Goal: Transaction & Acquisition: Purchase product/service

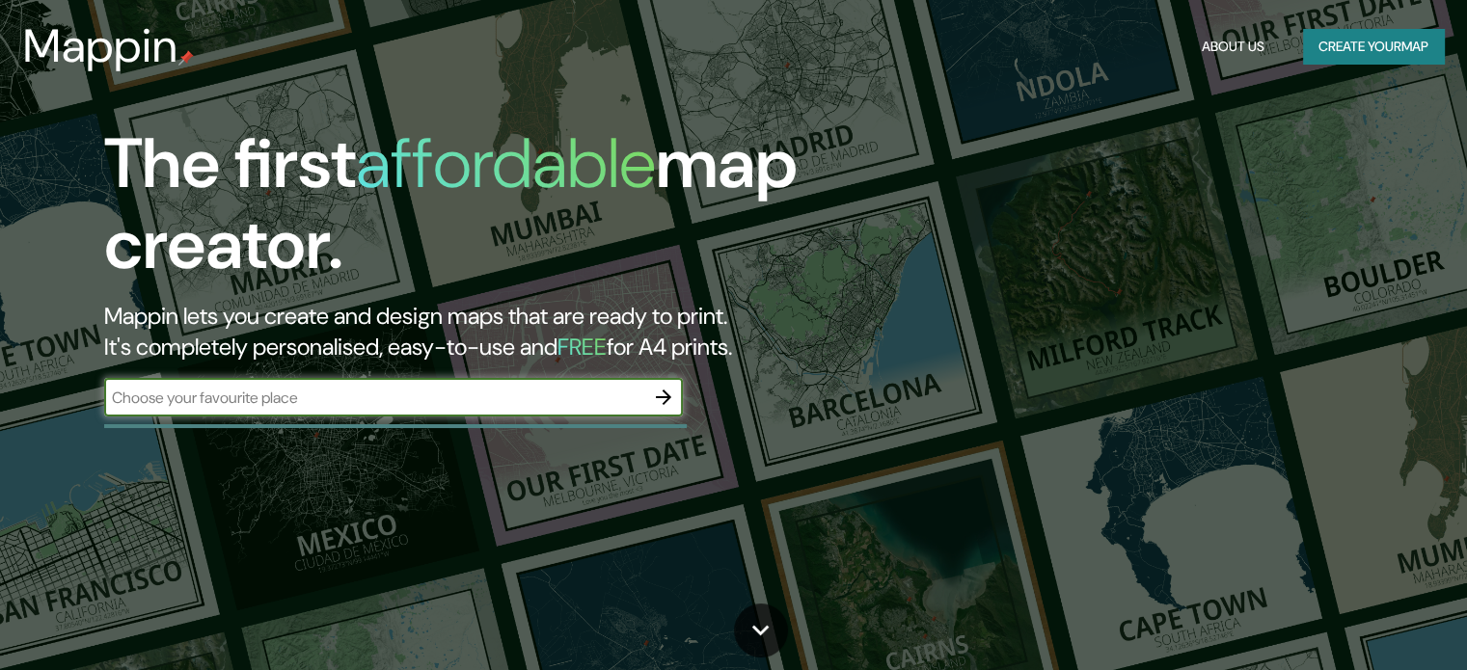
click at [529, 387] on input "text" at bounding box center [374, 398] width 540 height 22
type input "[GEOGRAPHIC_DATA]"
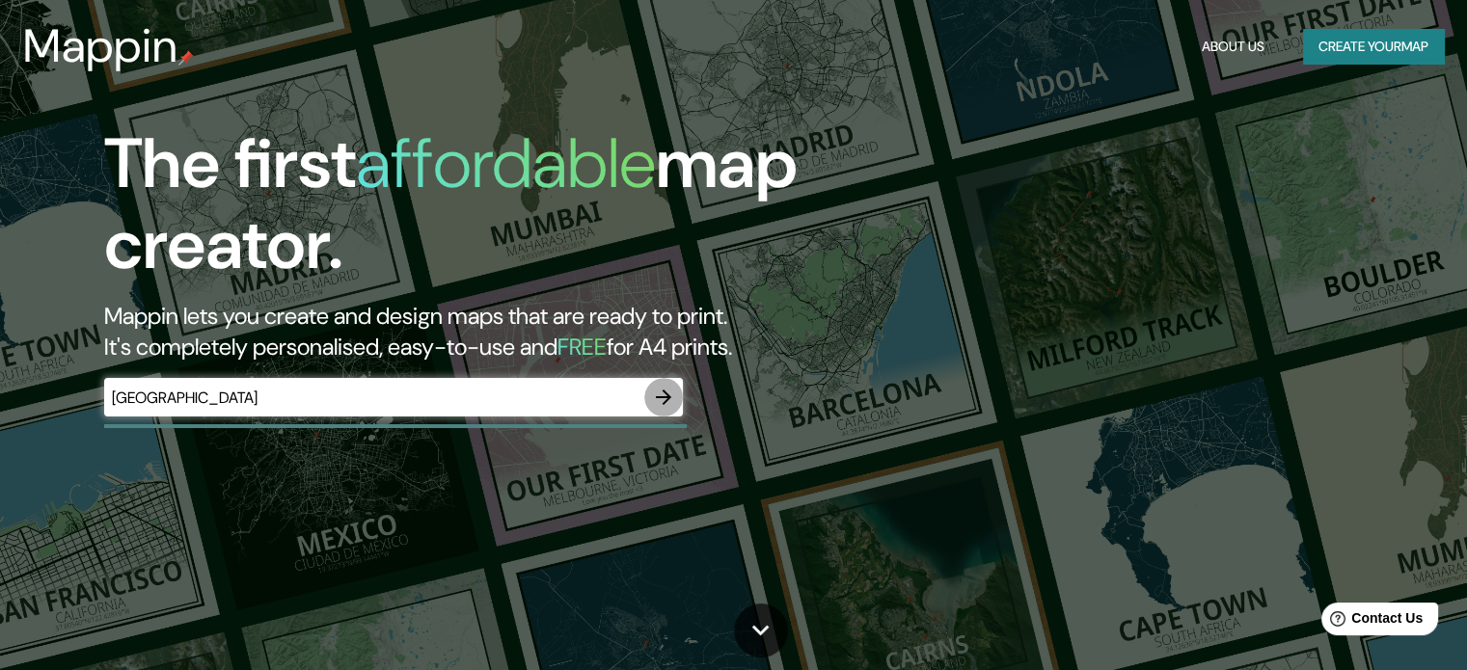
click at [656, 396] on icon "button" at bounding box center [663, 397] width 15 height 15
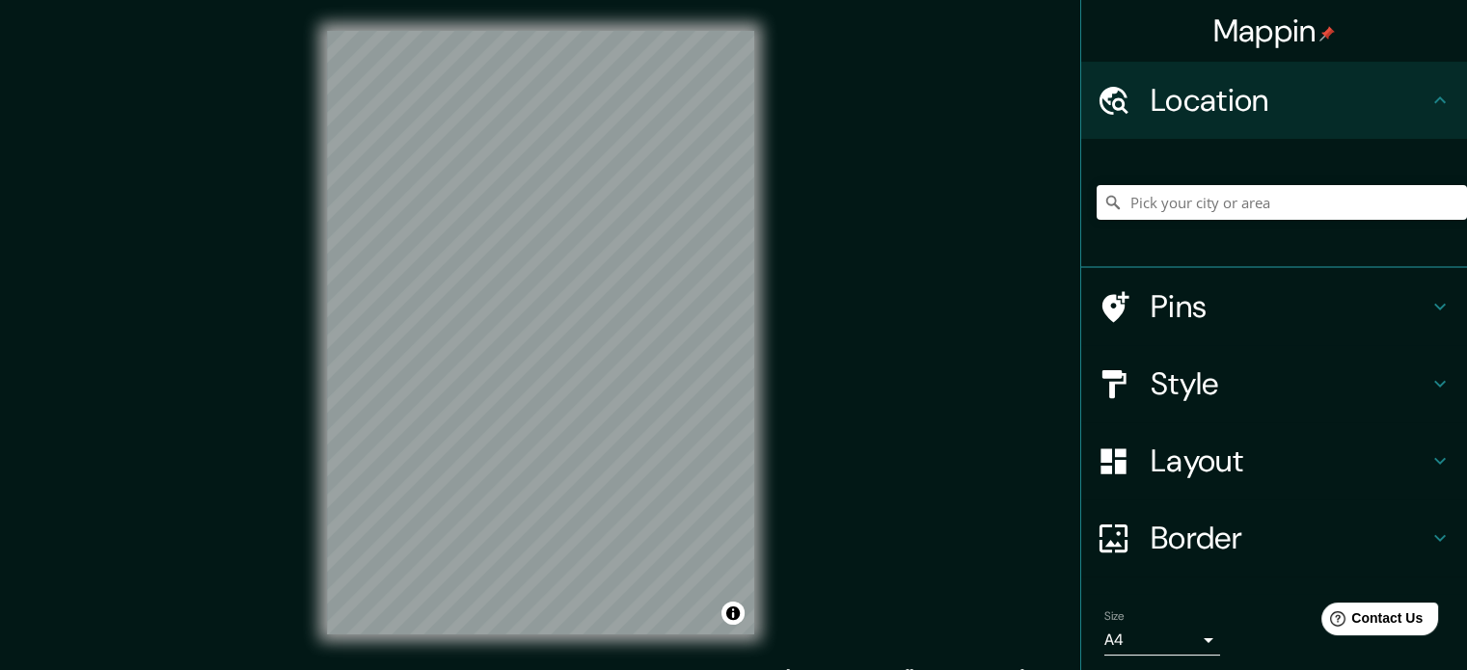
click at [791, 538] on div "Mappin Location Pins Style Layout Border Choose a border. Hint : you can make l…" at bounding box center [733, 348] width 1467 height 696
click at [823, 620] on div "Mappin Location Pins Style Layout Border Choose a border. Hint : you can make l…" at bounding box center [733, 348] width 1467 height 696
click at [321, 339] on div "© Mapbox © OpenStreetMap Improve this map" at bounding box center [540, 332] width 489 height 665
click at [761, 231] on div "© Mapbox © OpenStreetMap Improve this map" at bounding box center [540, 332] width 489 height 665
click at [1303, 296] on h4 "Pins" at bounding box center [1290, 306] width 278 height 39
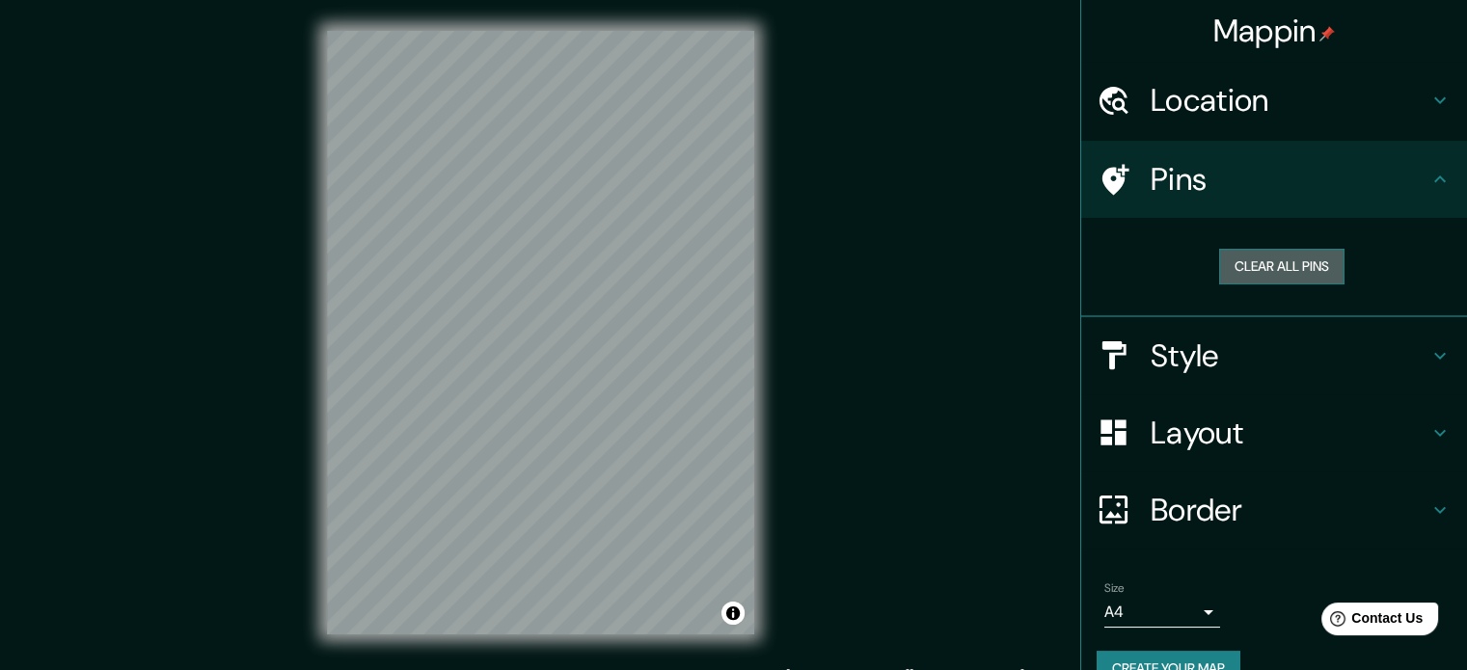
click at [1262, 262] on button "Clear all pins" at bounding box center [1281, 267] width 125 height 36
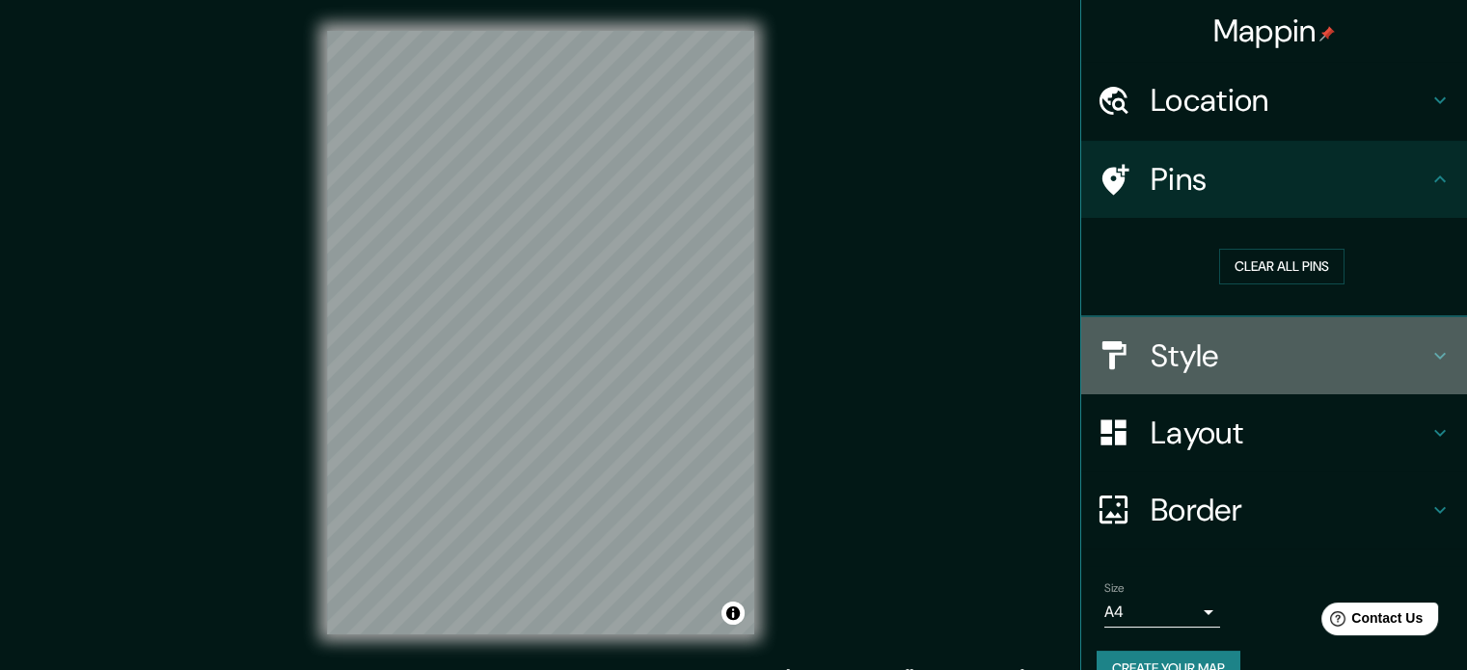
click at [1269, 328] on div "Style" at bounding box center [1274, 355] width 386 height 77
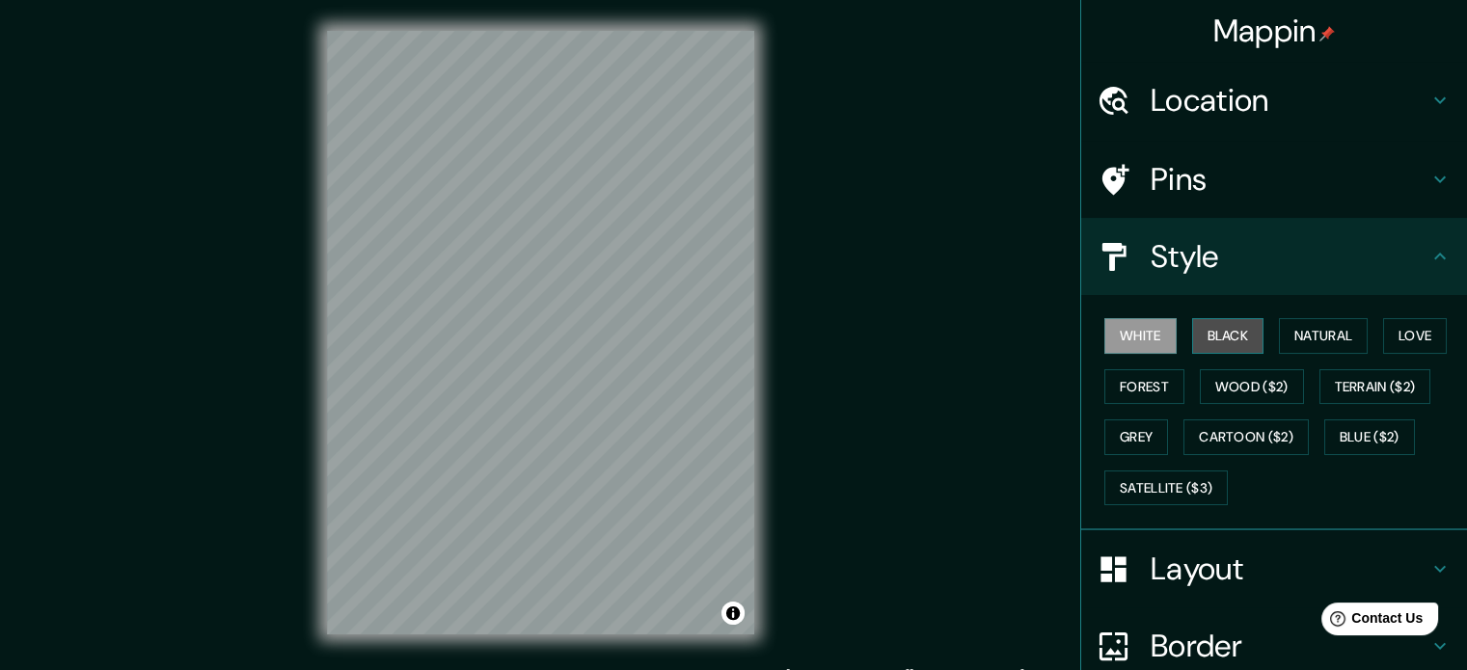
click at [1211, 318] on button "Black" at bounding box center [1228, 336] width 72 height 36
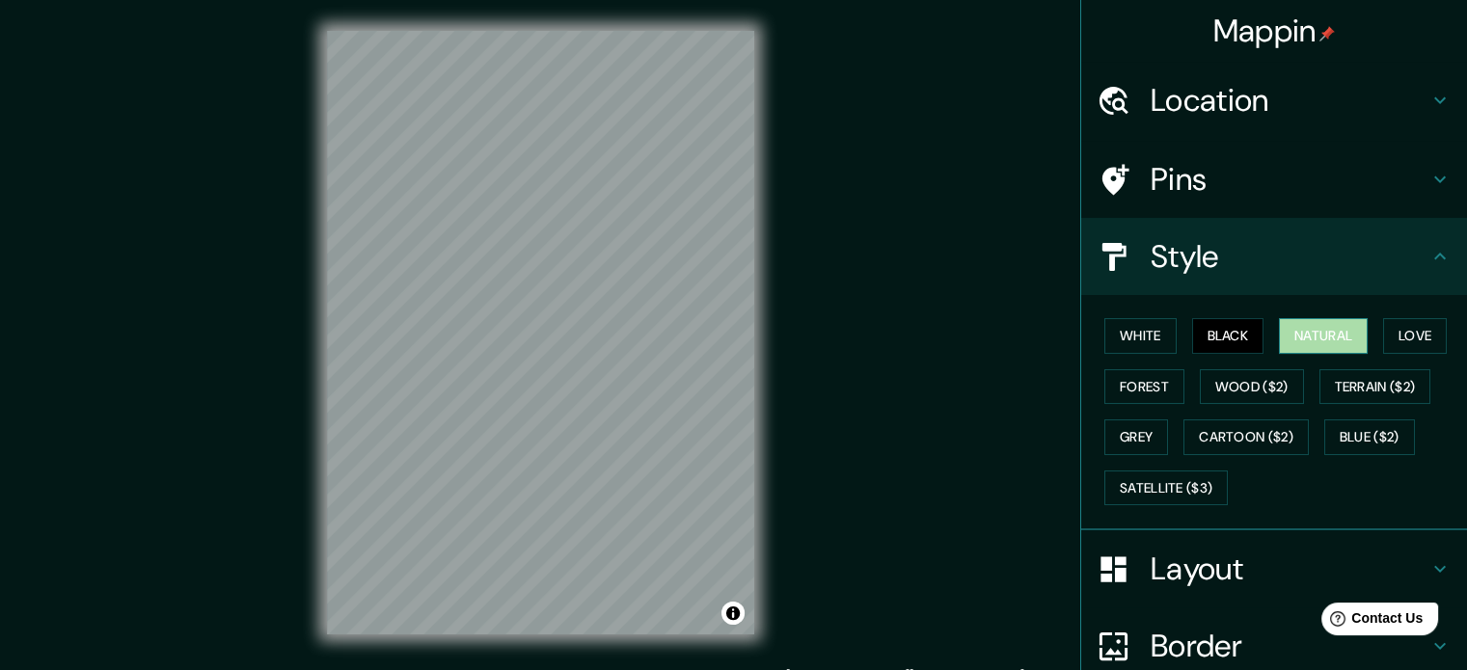
click at [1307, 330] on button "Natural" at bounding box center [1323, 336] width 89 height 36
click at [1398, 329] on button "Love" at bounding box center [1415, 336] width 64 height 36
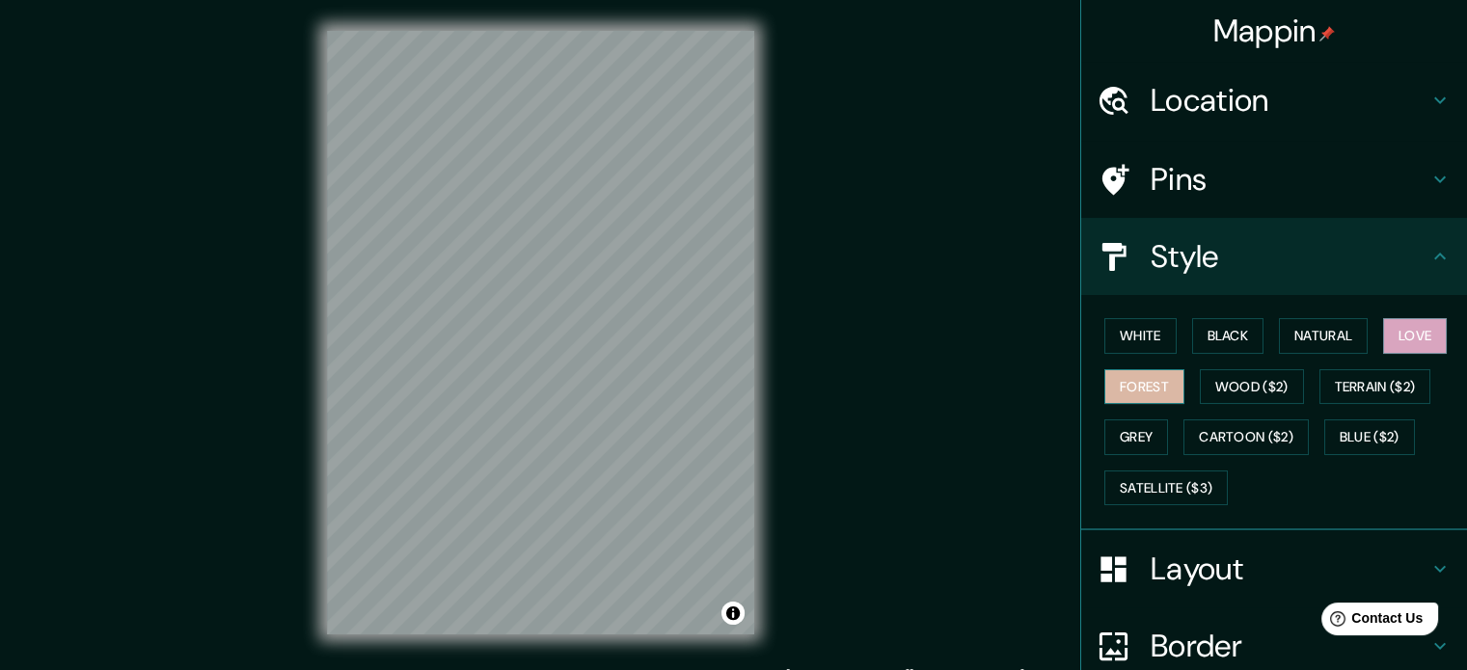
click at [1128, 386] on button "Forest" at bounding box center [1144, 387] width 80 height 36
click at [1247, 388] on button "Wood ($2)" at bounding box center [1252, 387] width 104 height 36
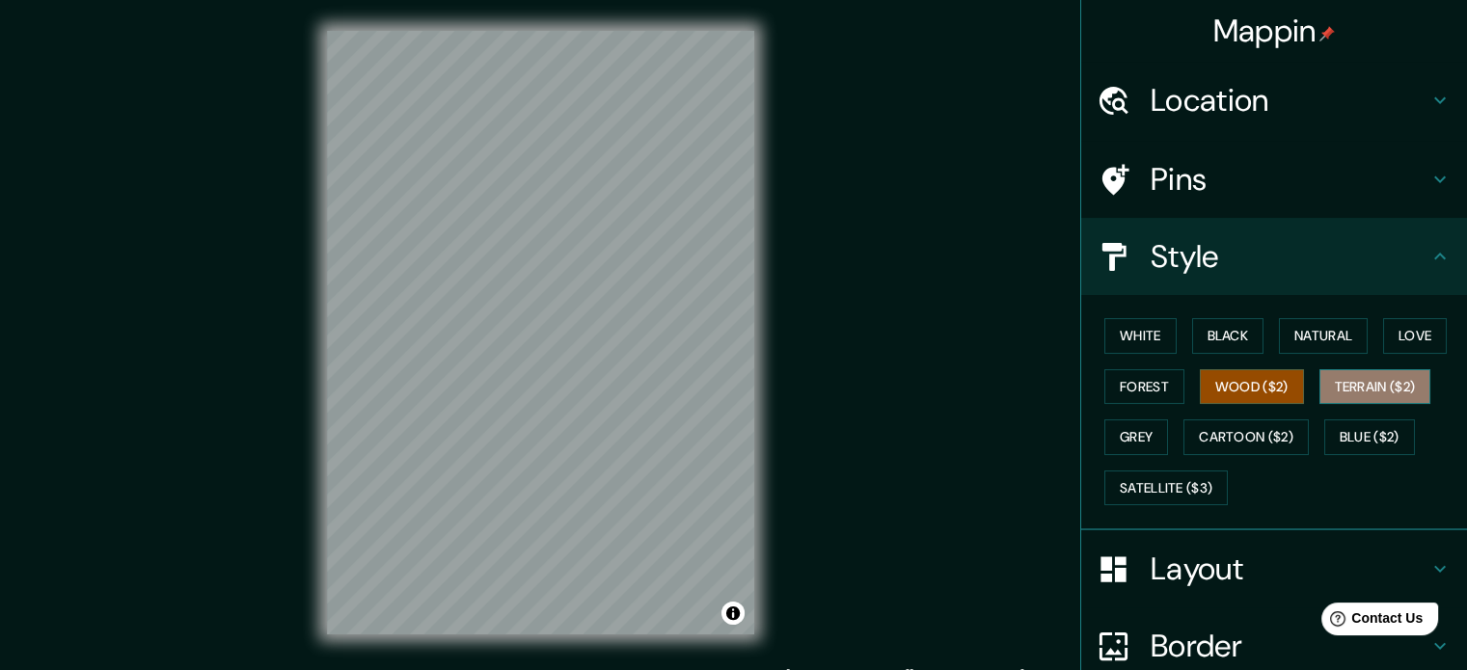
click at [1355, 376] on button "Terrain ($2)" at bounding box center [1375, 387] width 112 height 36
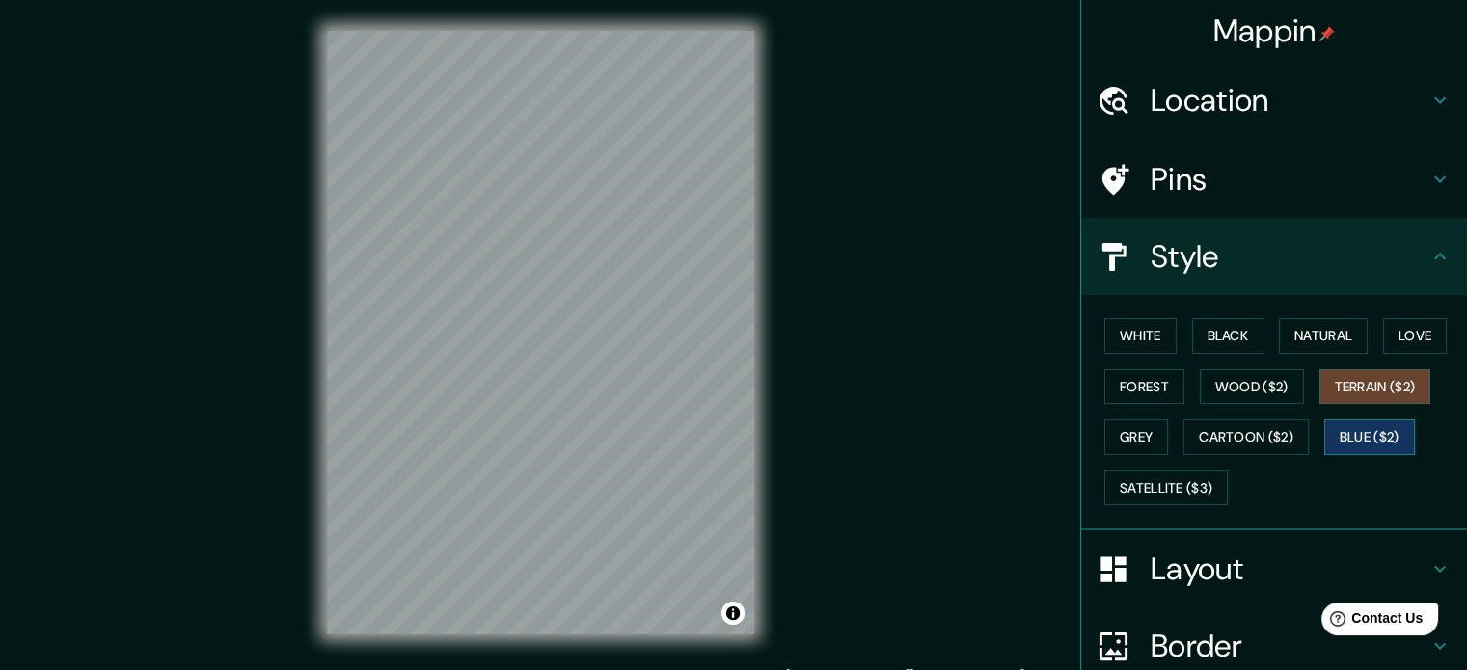
click at [1354, 431] on button "Blue ($2)" at bounding box center [1369, 438] width 91 height 36
click at [1181, 492] on button "Satellite ($3)" at bounding box center [1165, 489] width 123 height 36
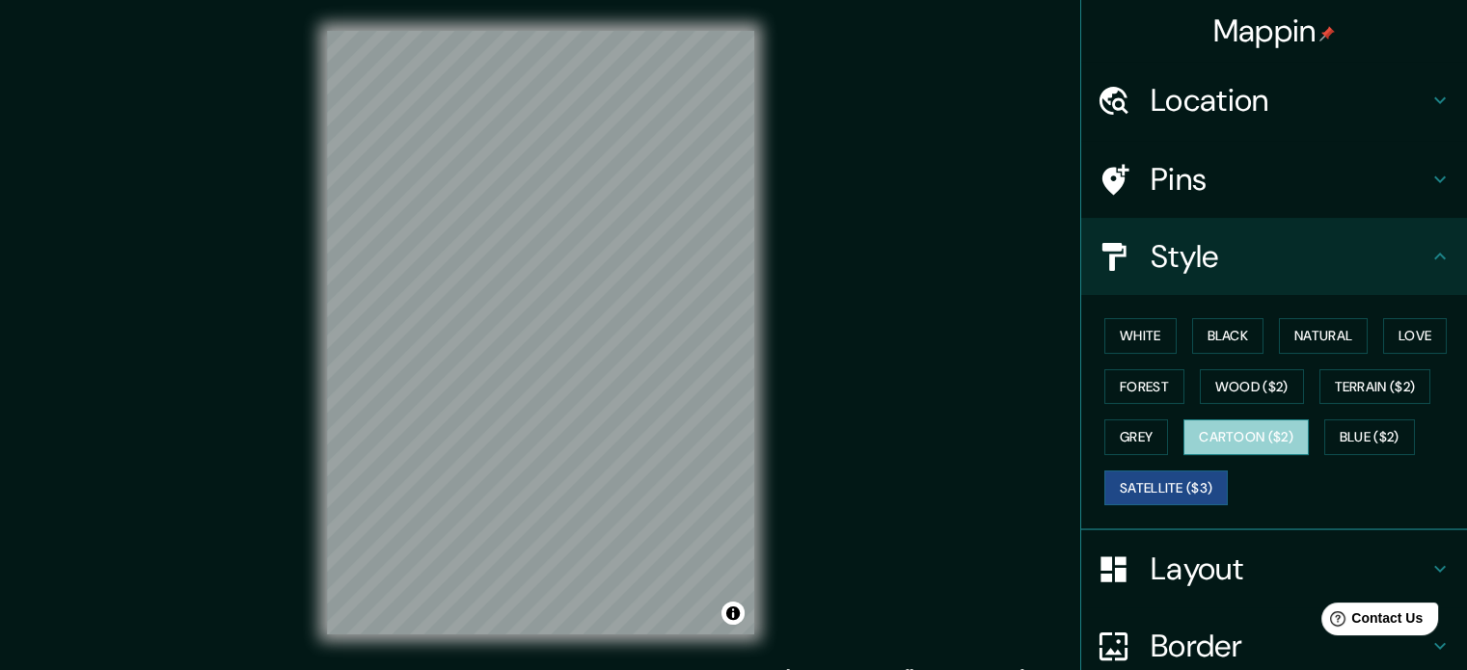
click at [1219, 434] on button "Cartoon ($2)" at bounding box center [1245, 438] width 125 height 36
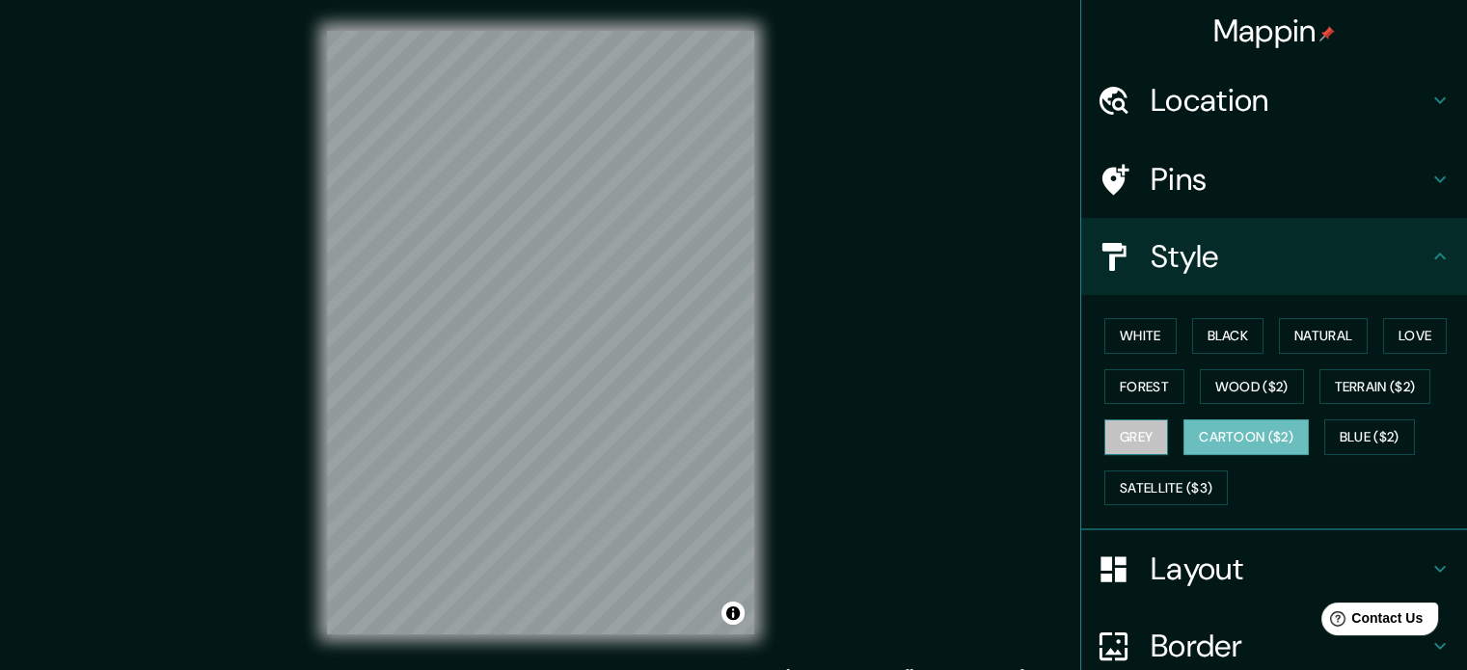
click at [1130, 427] on button "Grey" at bounding box center [1136, 438] width 64 height 36
click at [1222, 420] on button "Cartoon ($2)" at bounding box center [1245, 438] width 125 height 36
click at [1106, 400] on button "Forest" at bounding box center [1144, 387] width 80 height 36
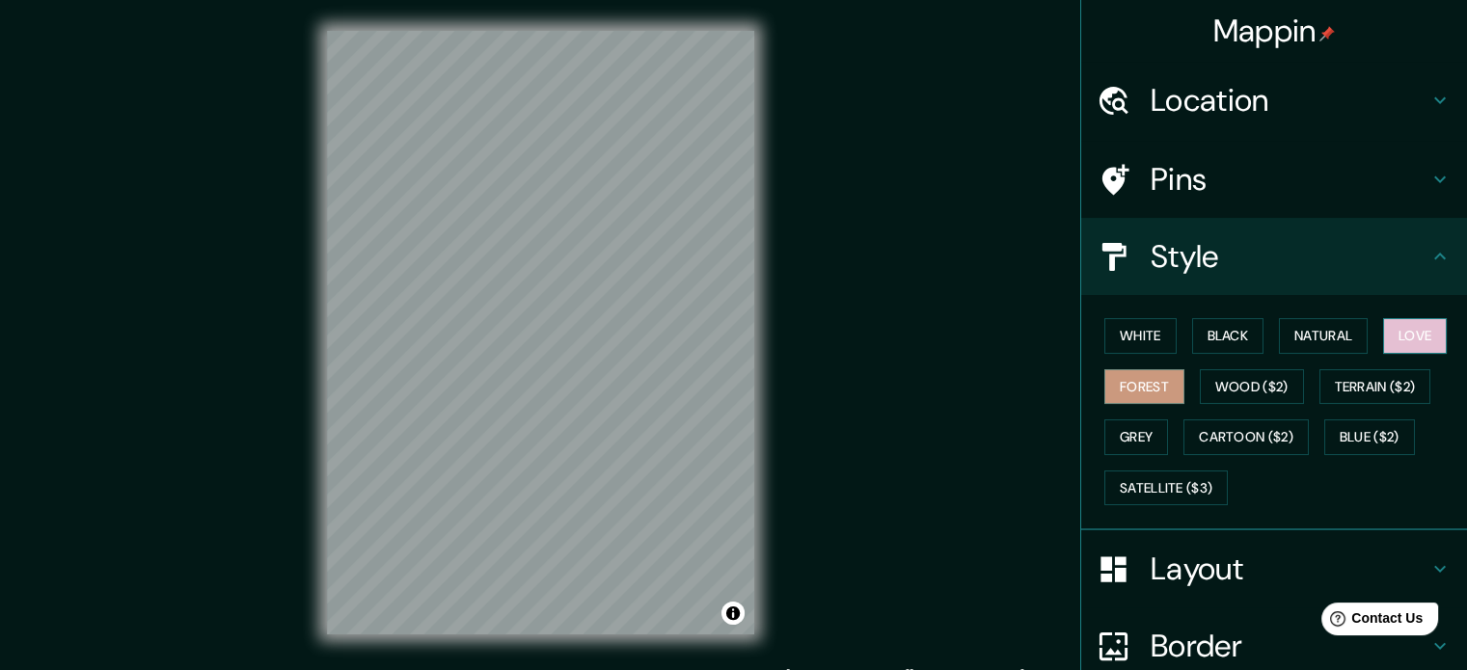
click at [1389, 320] on button "Love" at bounding box center [1415, 336] width 64 height 36
click at [1326, 332] on button "Natural" at bounding box center [1323, 336] width 89 height 36
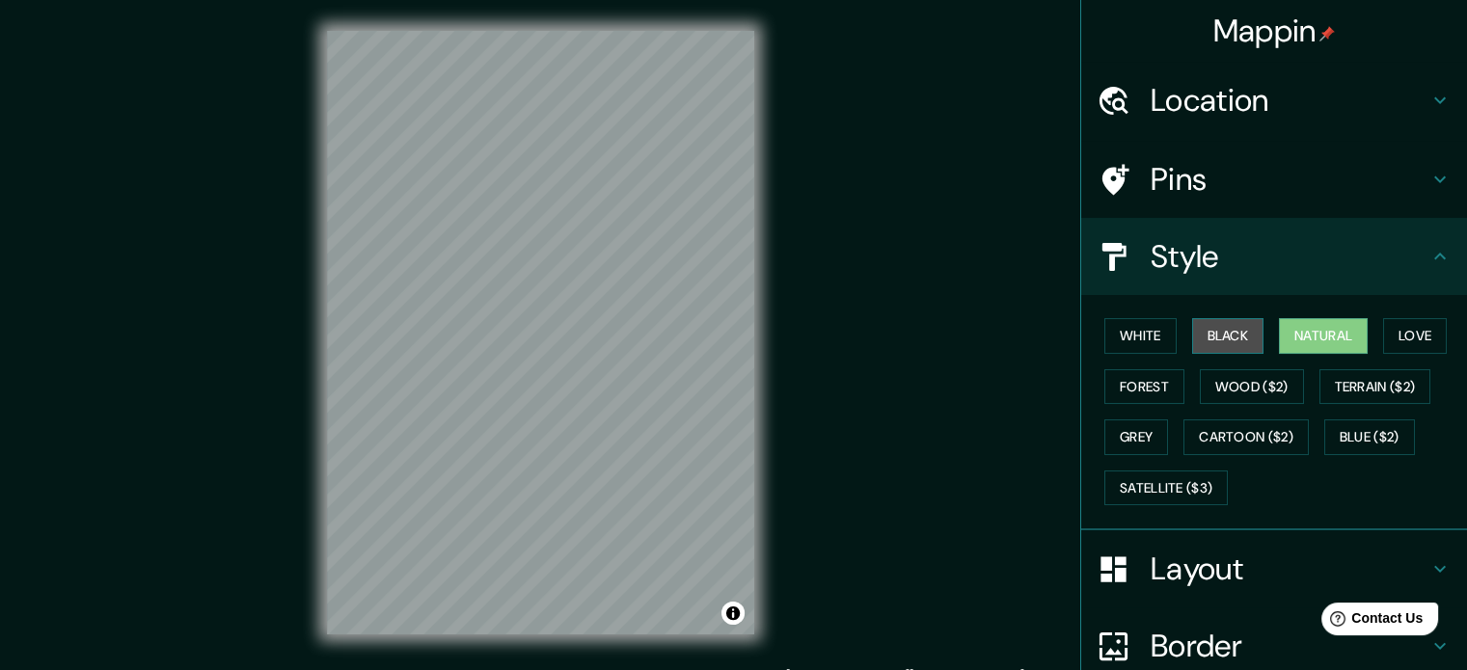
click at [1235, 343] on button "Black" at bounding box center [1228, 336] width 72 height 36
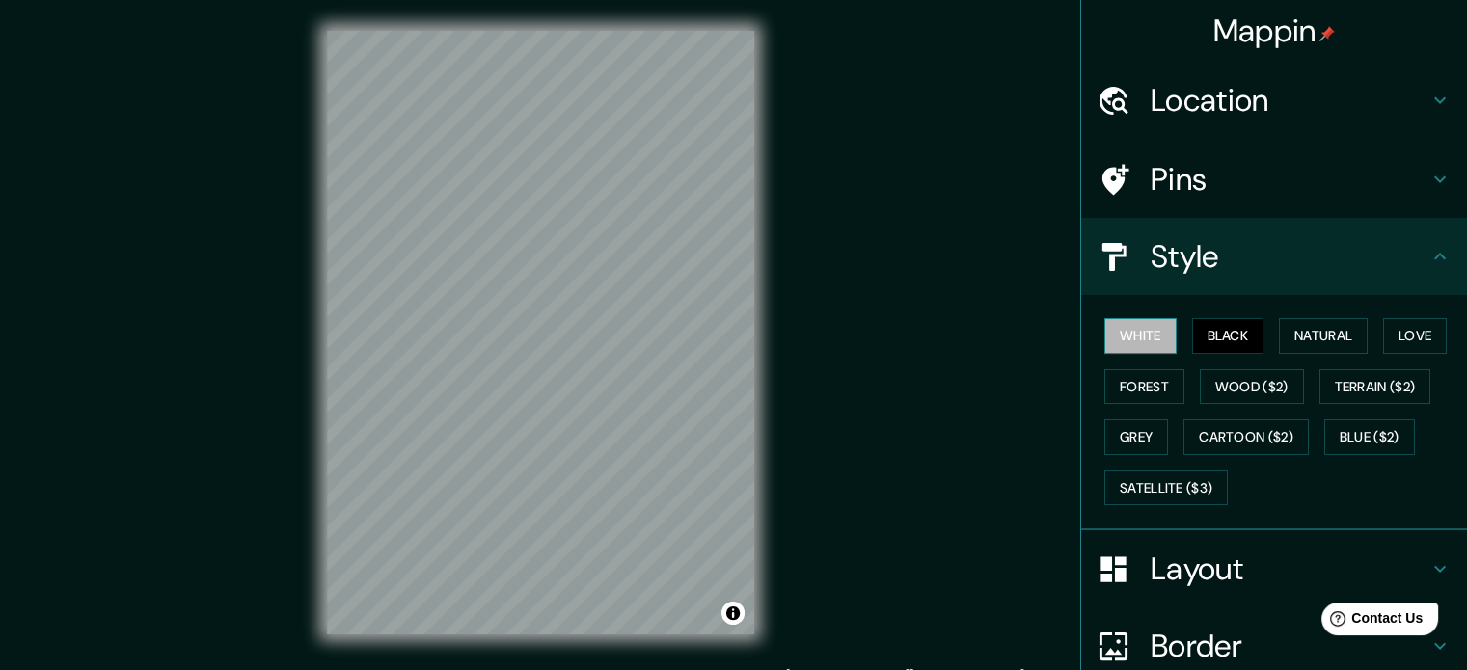
click at [1126, 335] on button "White" at bounding box center [1140, 336] width 72 height 36
click at [1263, 390] on button "Wood ($2)" at bounding box center [1252, 387] width 104 height 36
click at [1131, 346] on button "White" at bounding box center [1140, 336] width 72 height 36
click at [1210, 342] on button "Black" at bounding box center [1228, 336] width 72 height 36
click at [1152, 334] on button "White" at bounding box center [1140, 336] width 72 height 36
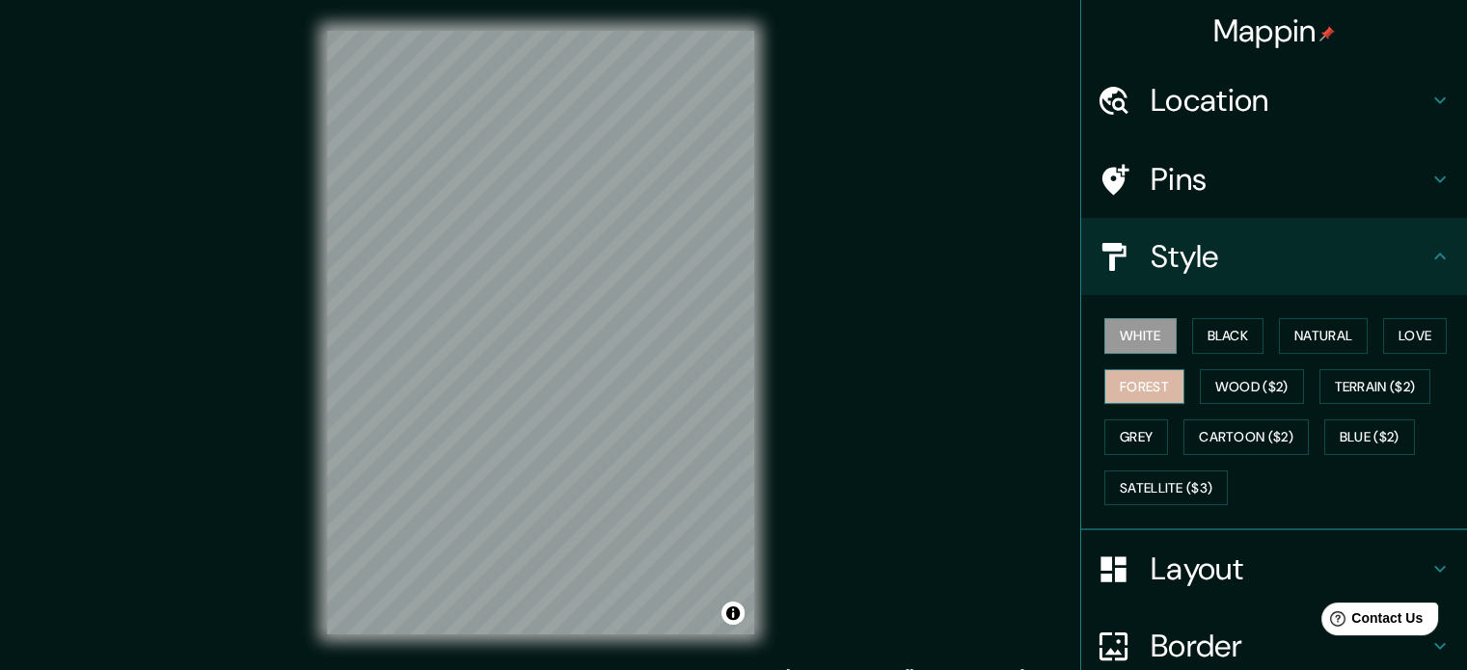
click at [1154, 386] on button "Forest" at bounding box center [1144, 387] width 80 height 36
click at [1385, 335] on button "Love" at bounding box center [1415, 336] width 64 height 36
click at [1134, 380] on button "Forest" at bounding box center [1144, 387] width 80 height 36
click at [1237, 329] on button "Black" at bounding box center [1228, 336] width 72 height 36
click at [1161, 332] on button "White" at bounding box center [1140, 336] width 72 height 36
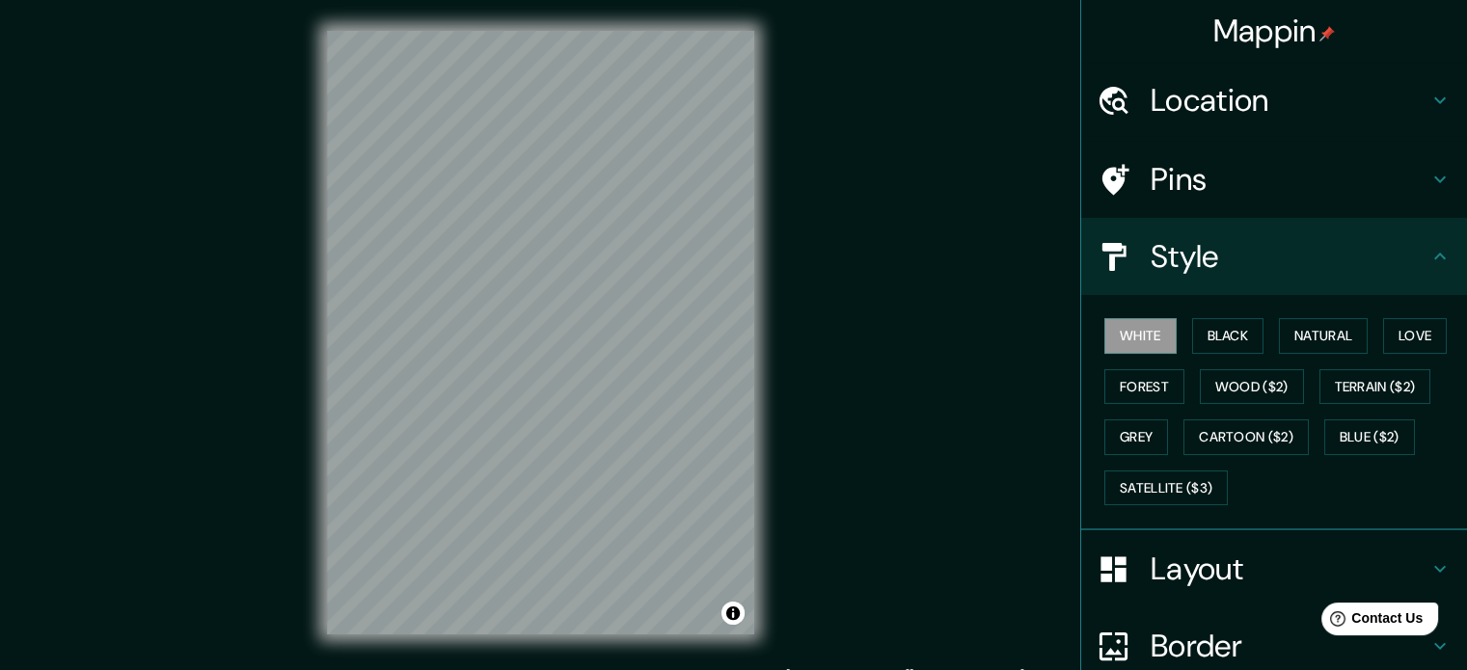
click at [1258, 339] on div "White Black Natural Love Forest Wood ($2) Terrain ($2) Grey Cartoon ($2) Blue (…" at bounding box center [1282, 412] width 370 height 203
click at [1312, 333] on button "Natural" at bounding box center [1323, 336] width 89 height 36
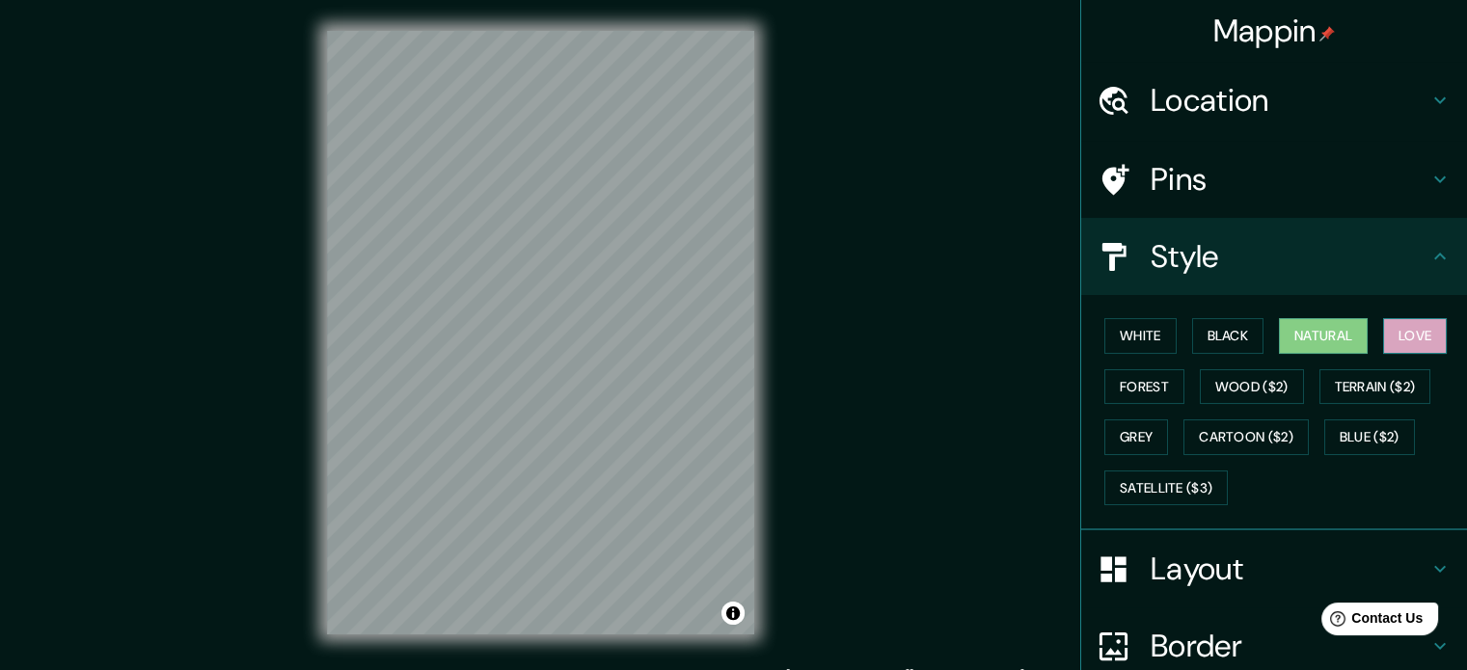
click at [1411, 341] on button "Love" at bounding box center [1415, 336] width 64 height 36
click at [1124, 389] on button "Forest" at bounding box center [1144, 387] width 80 height 36
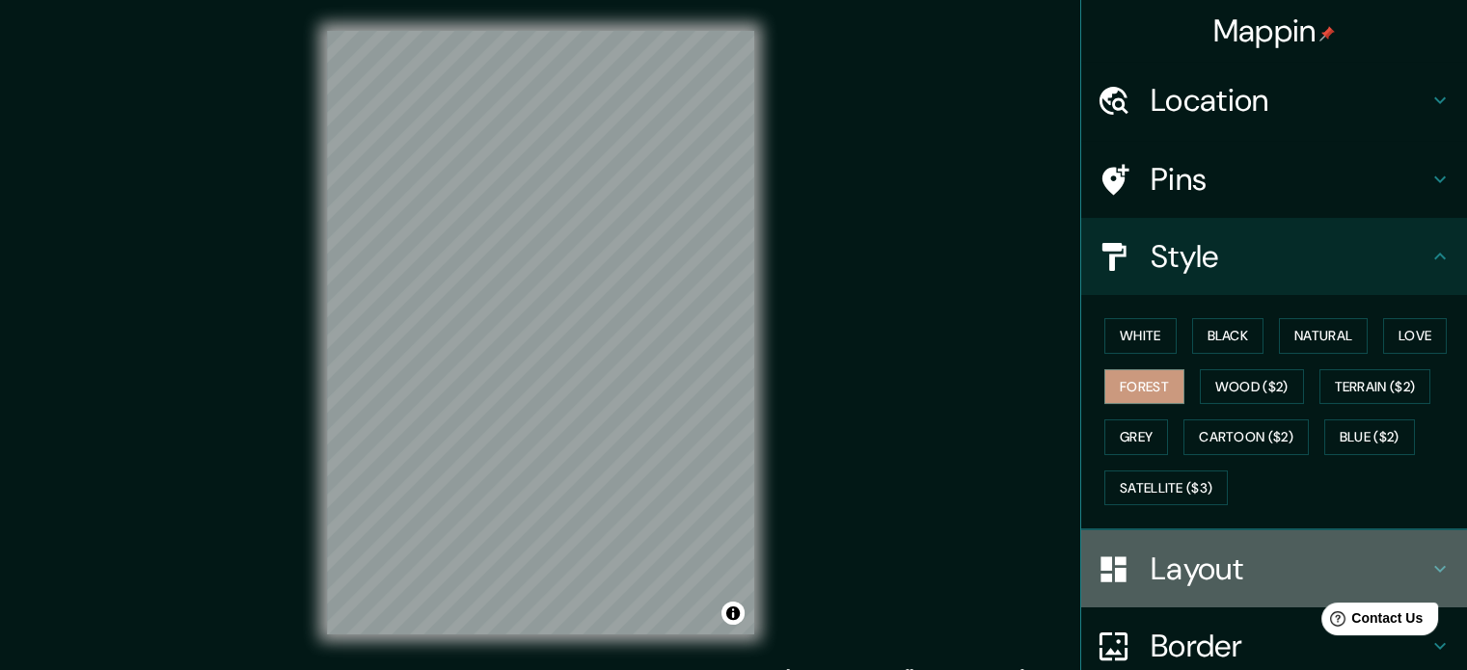
click at [1165, 560] on h4 "Layout" at bounding box center [1290, 569] width 278 height 39
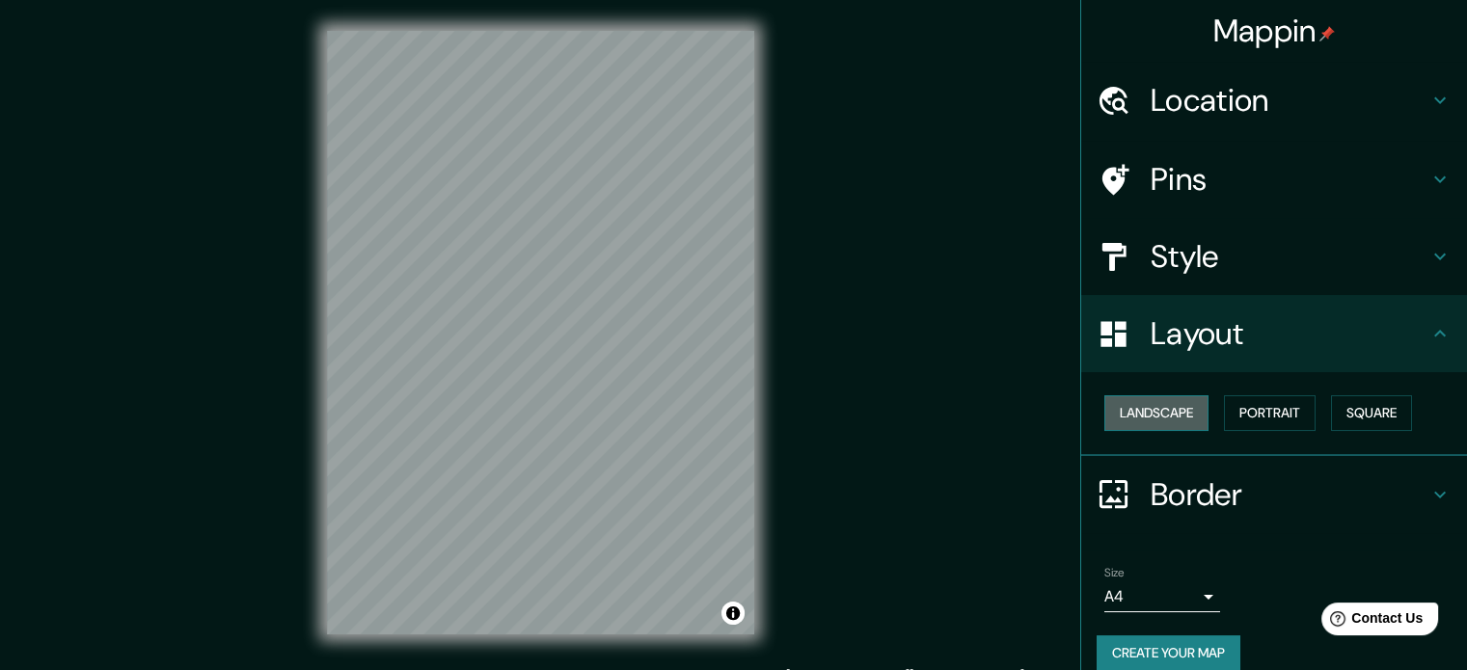
click at [1168, 423] on button "Landscape" at bounding box center [1156, 413] width 104 height 36
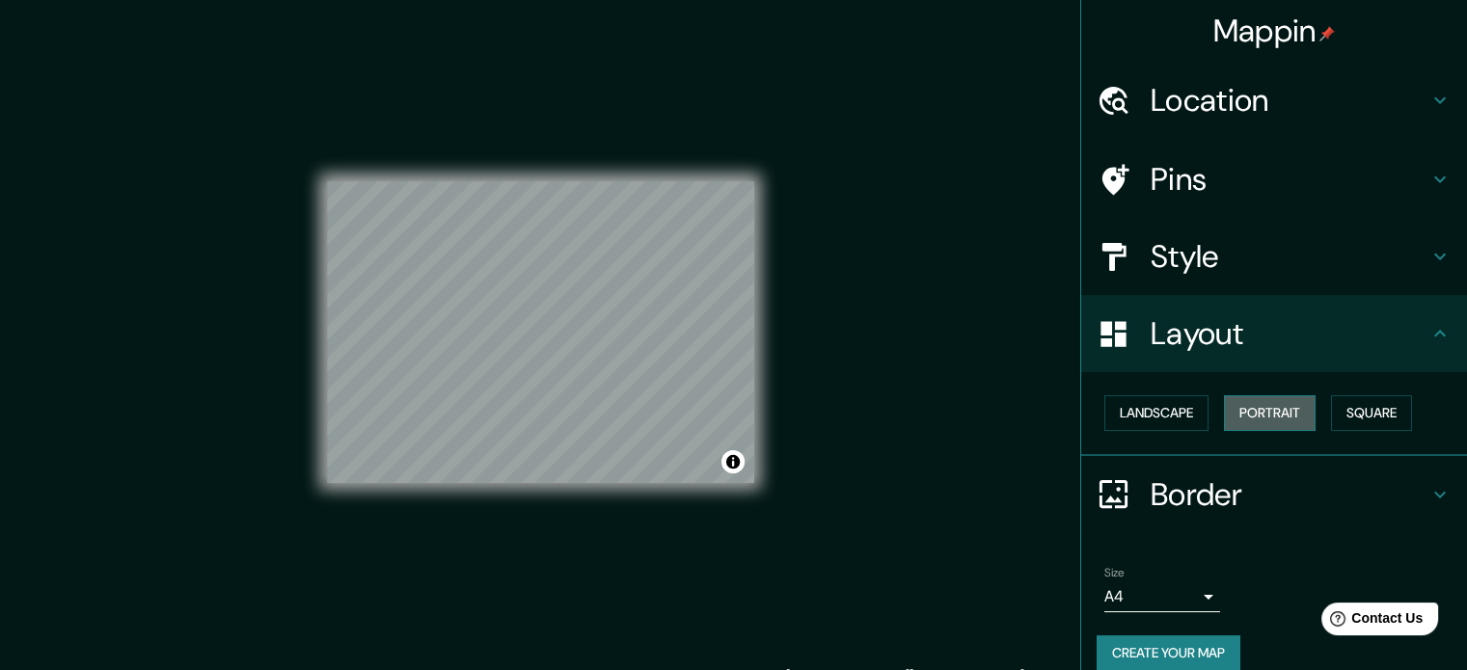
click at [1261, 423] on button "Portrait" at bounding box center [1270, 413] width 92 height 36
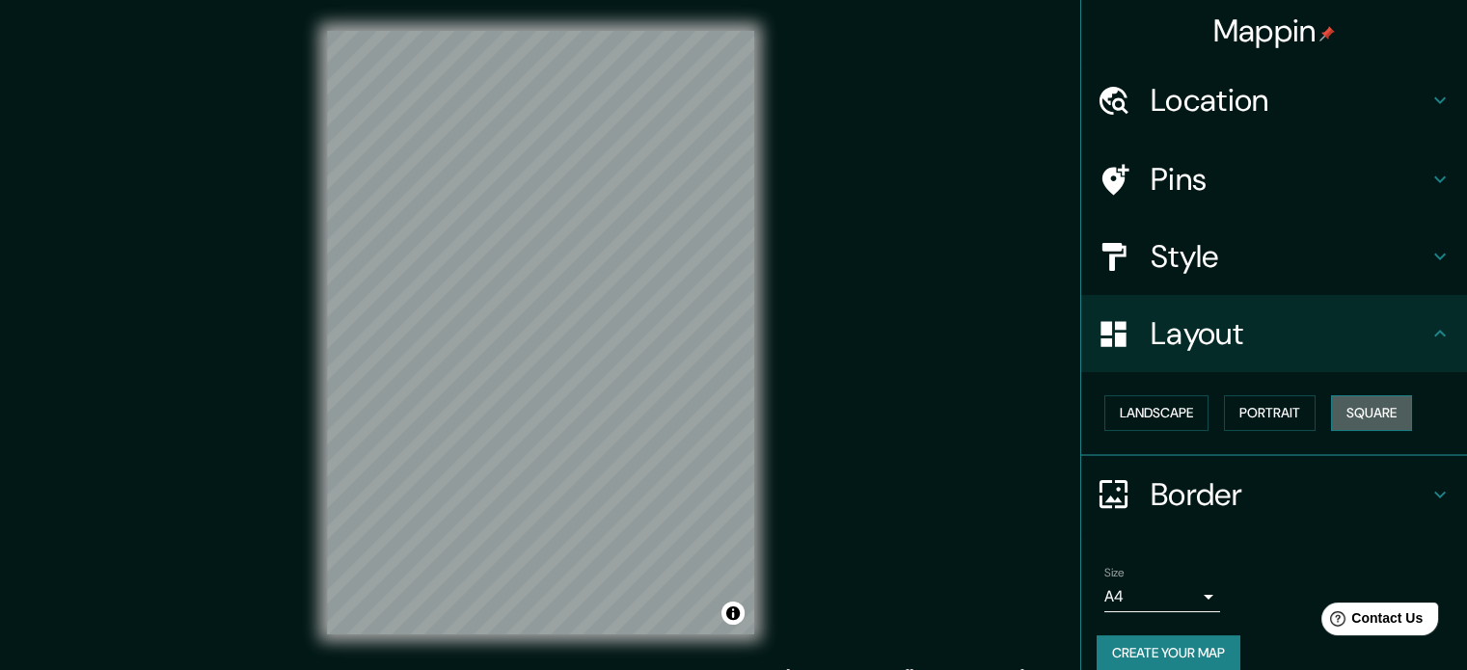
click at [1378, 401] on button "Square" at bounding box center [1371, 413] width 81 height 36
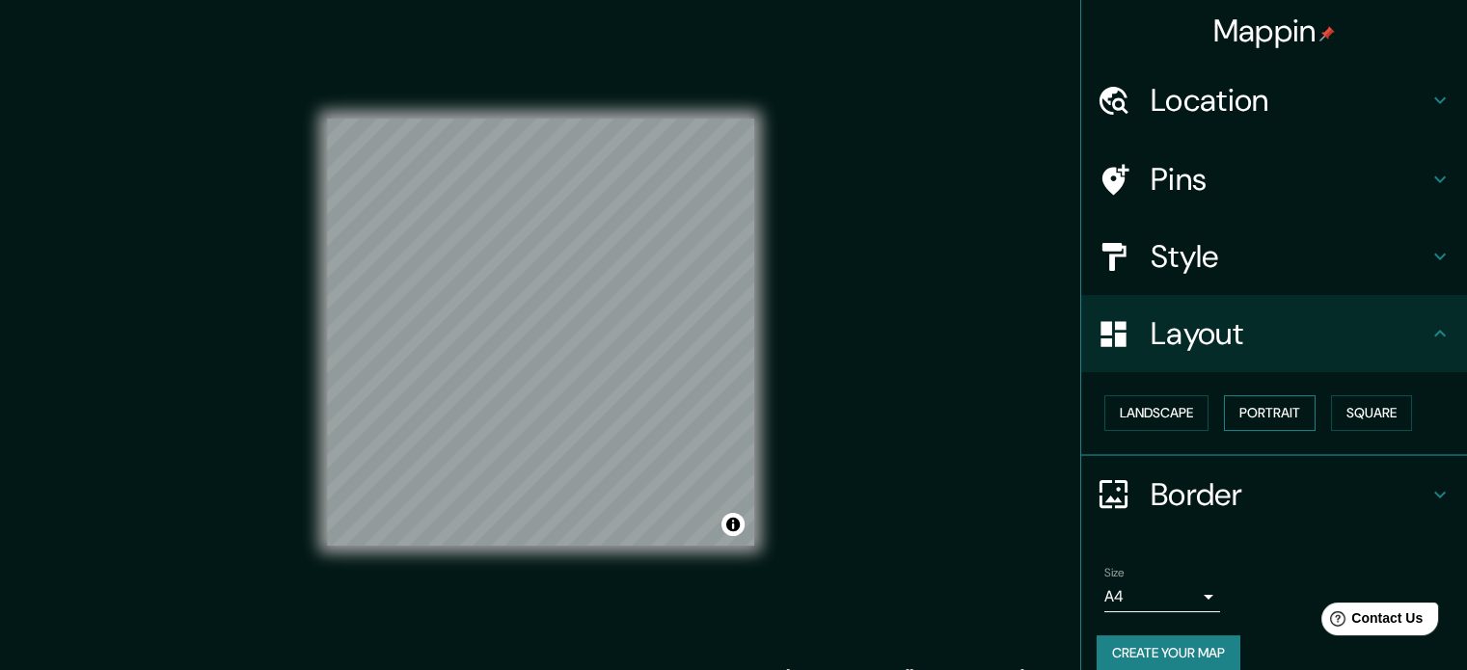
click at [1271, 409] on button "Portrait" at bounding box center [1270, 413] width 92 height 36
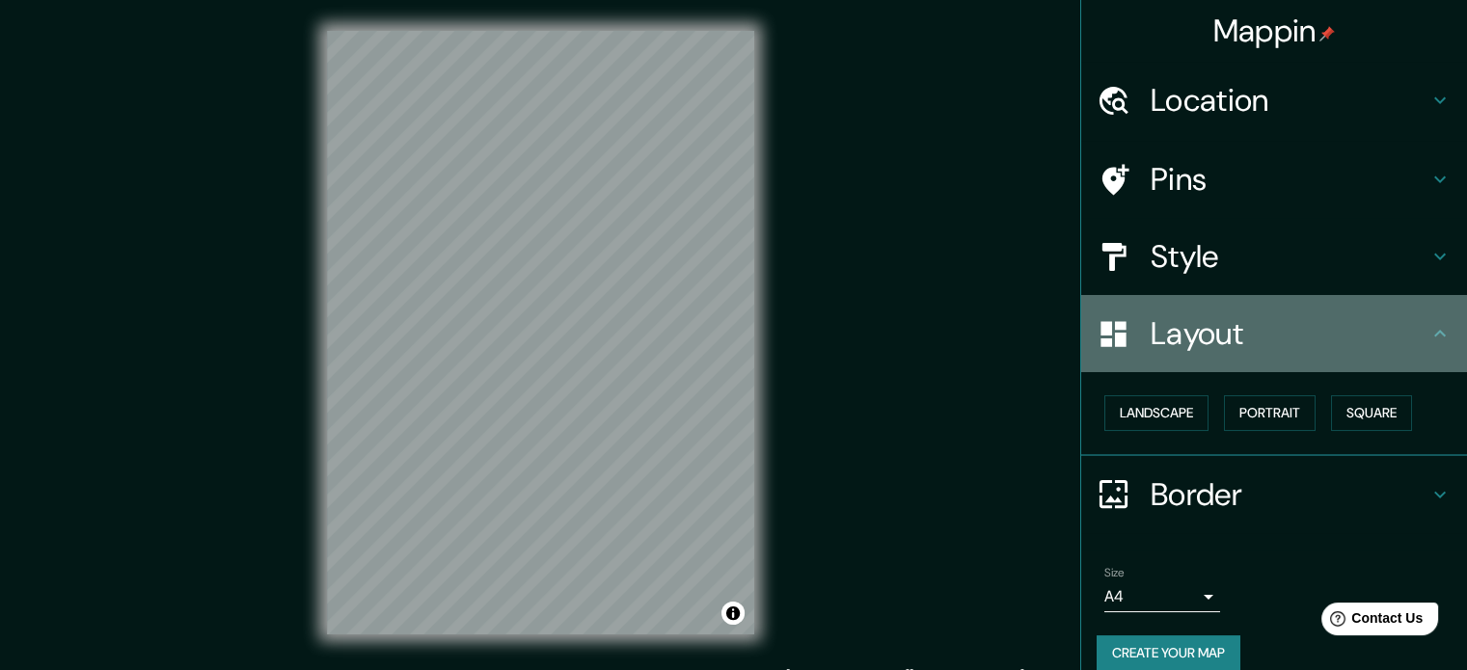
click at [1268, 334] on h4 "Layout" at bounding box center [1290, 333] width 278 height 39
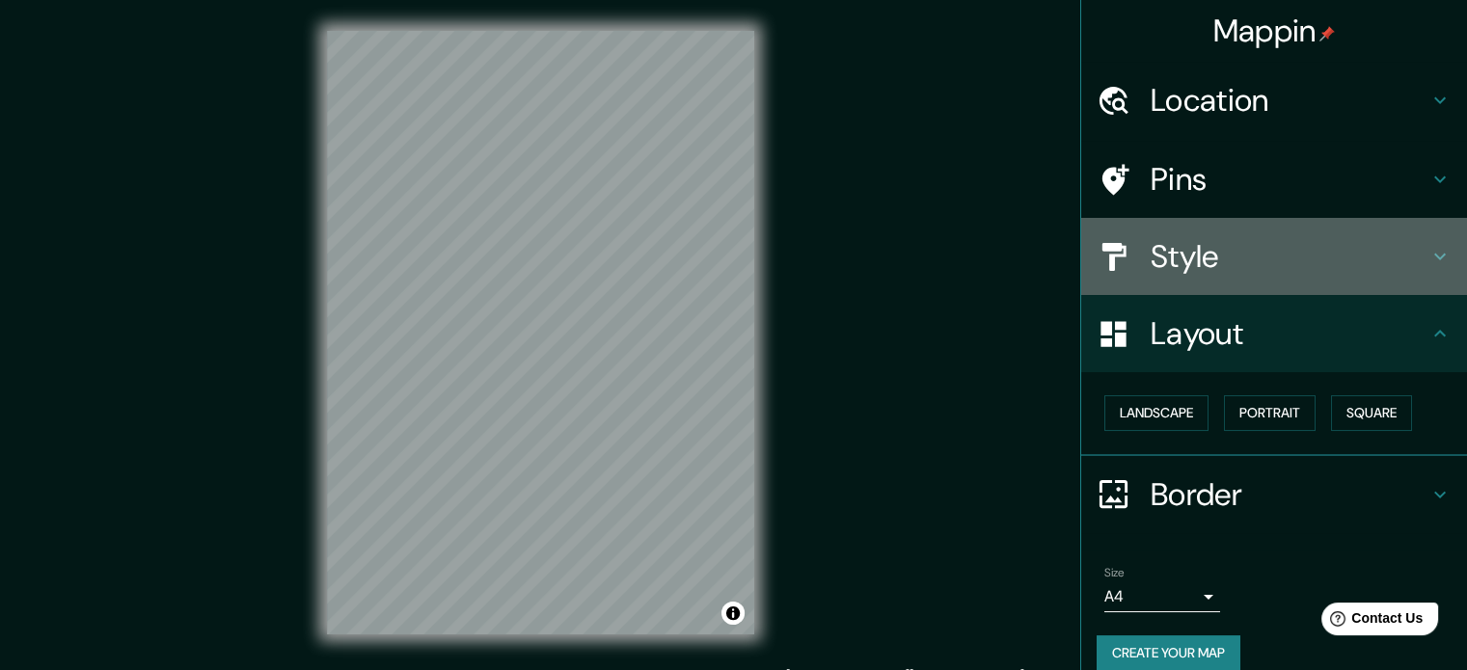
click at [1235, 273] on h4 "Style" at bounding box center [1290, 256] width 278 height 39
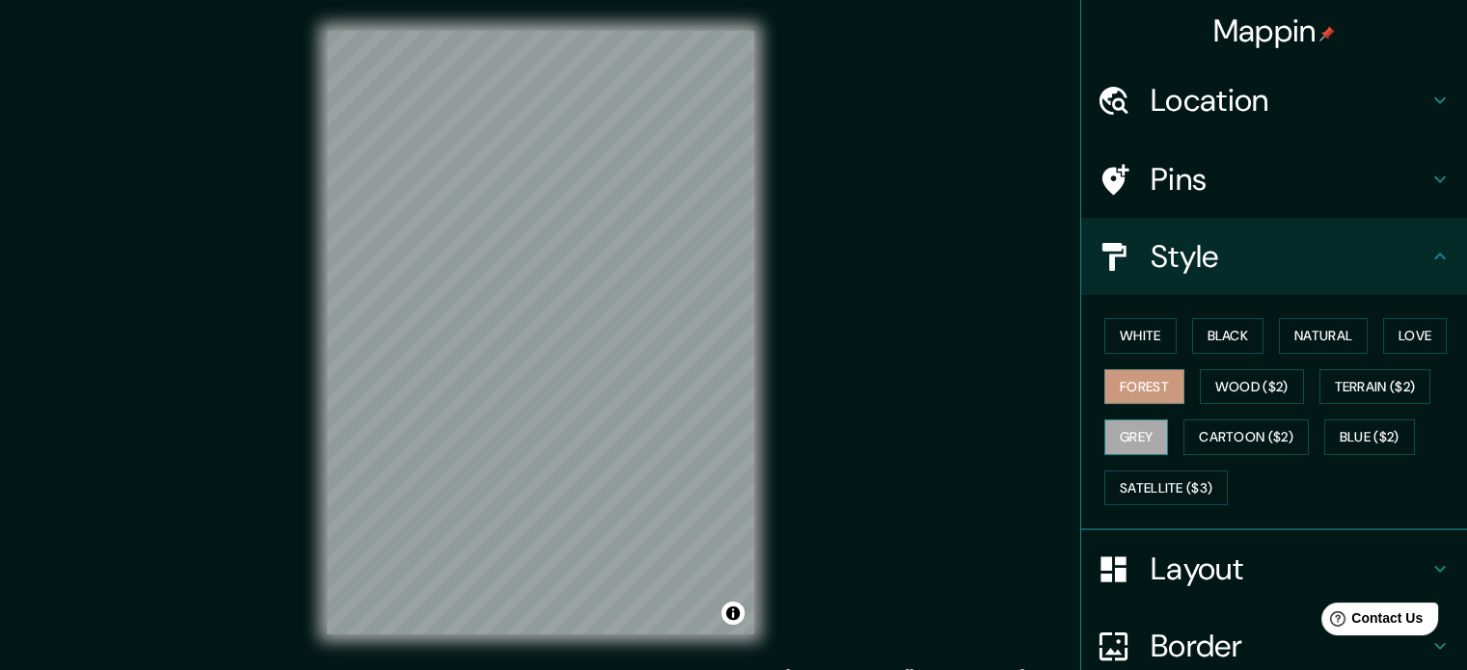
click at [1139, 421] on button "Grey" at bounding box center [1136, 438] width 64 height 36
click at [1130, 352] on button "White" at bounding box center [1140, 336] width 72 height 36
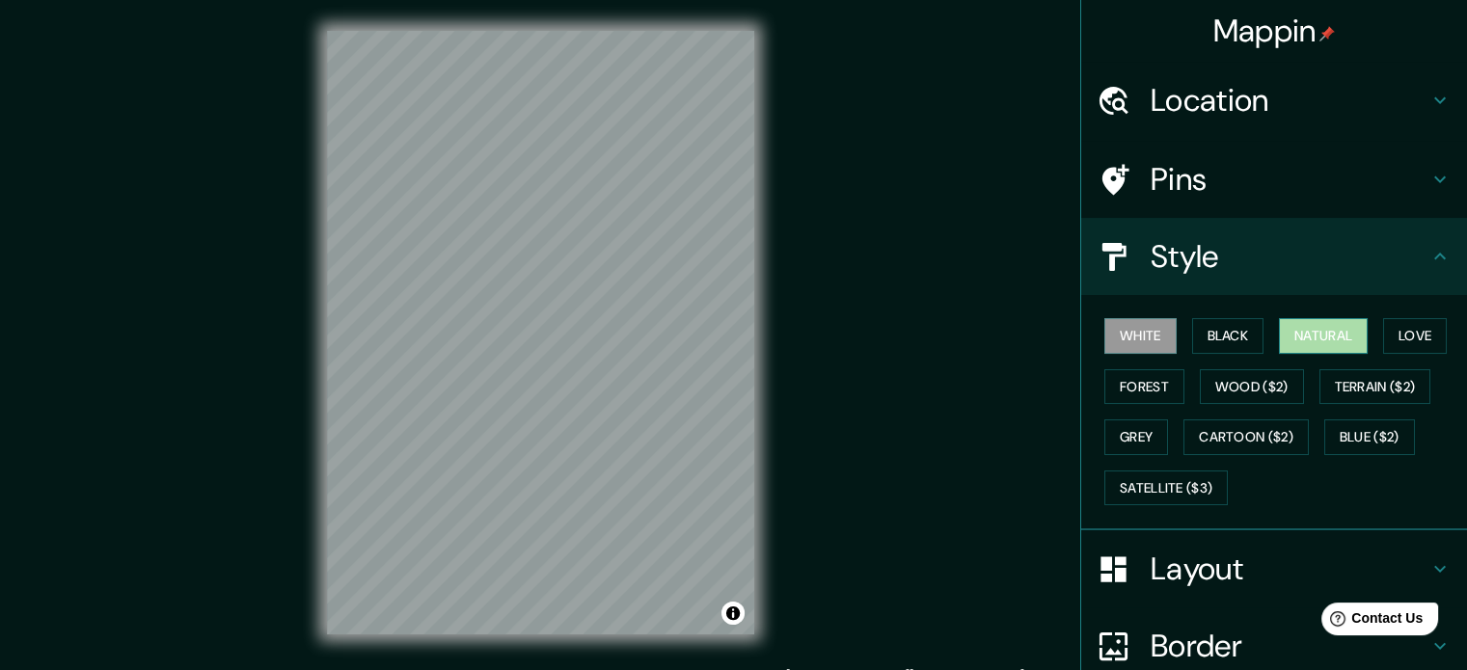
click at [1339, 335] on button "Natural" at bounding box center [1323, 336] width 89 height 36
click at [1408, 342] on button "Love" at bounding box center [1415, 336] width 64 height 36
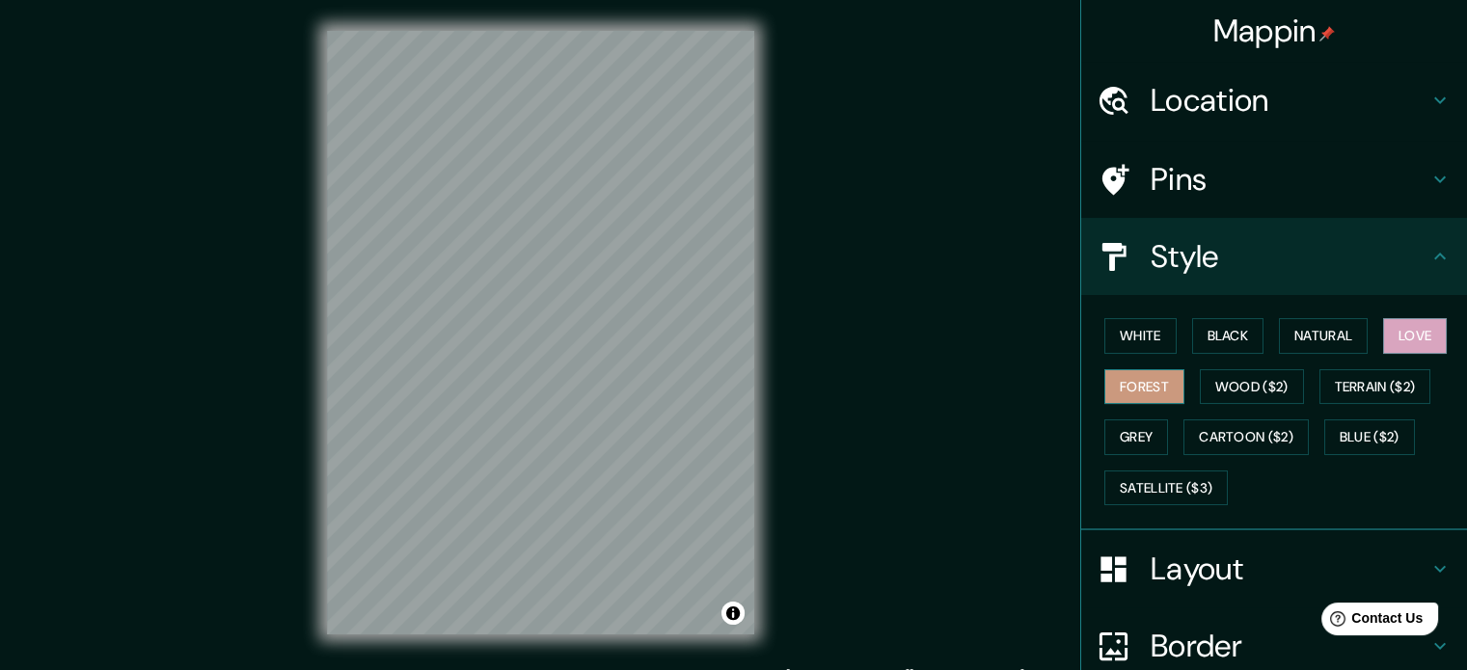
click at [1136, 374] on button "Forest" at bounding box center [1144, 387] width 80 height 36
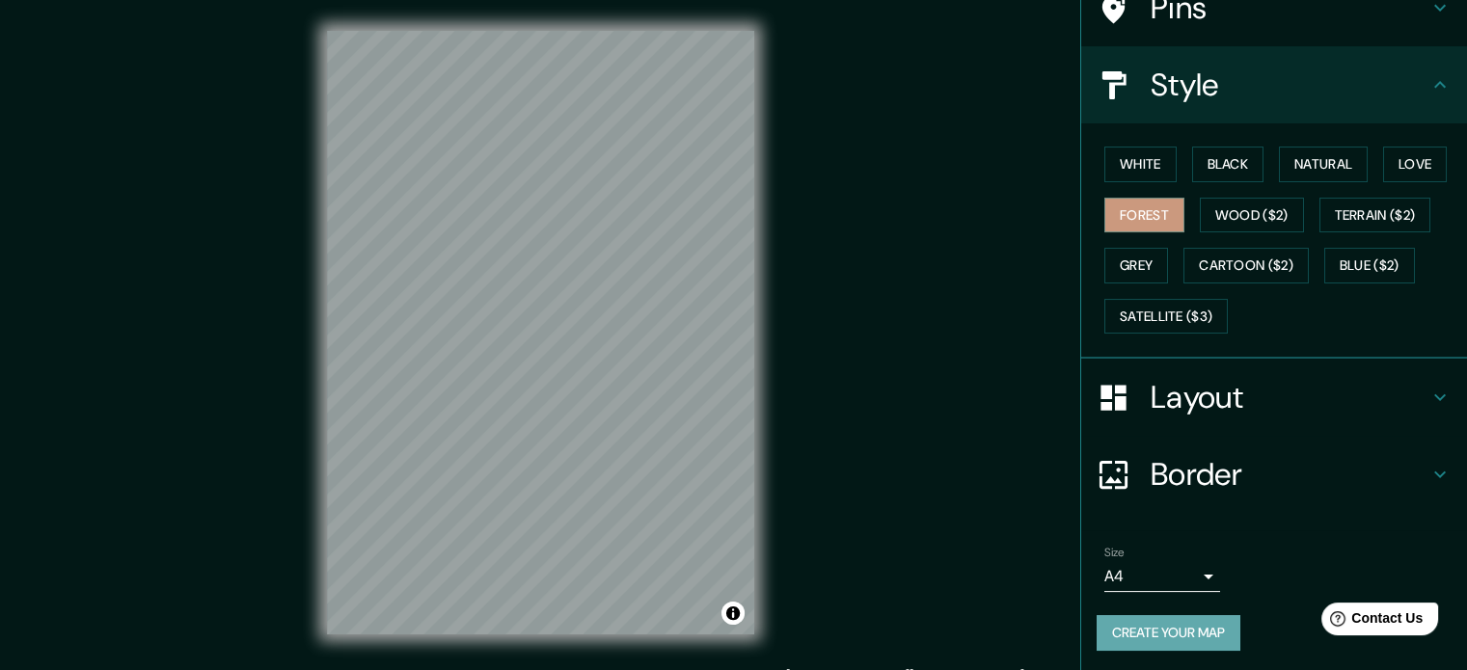
click at [1171, 626] on button "Create your map" at bounding box center [1169, 633] width 144 height 36
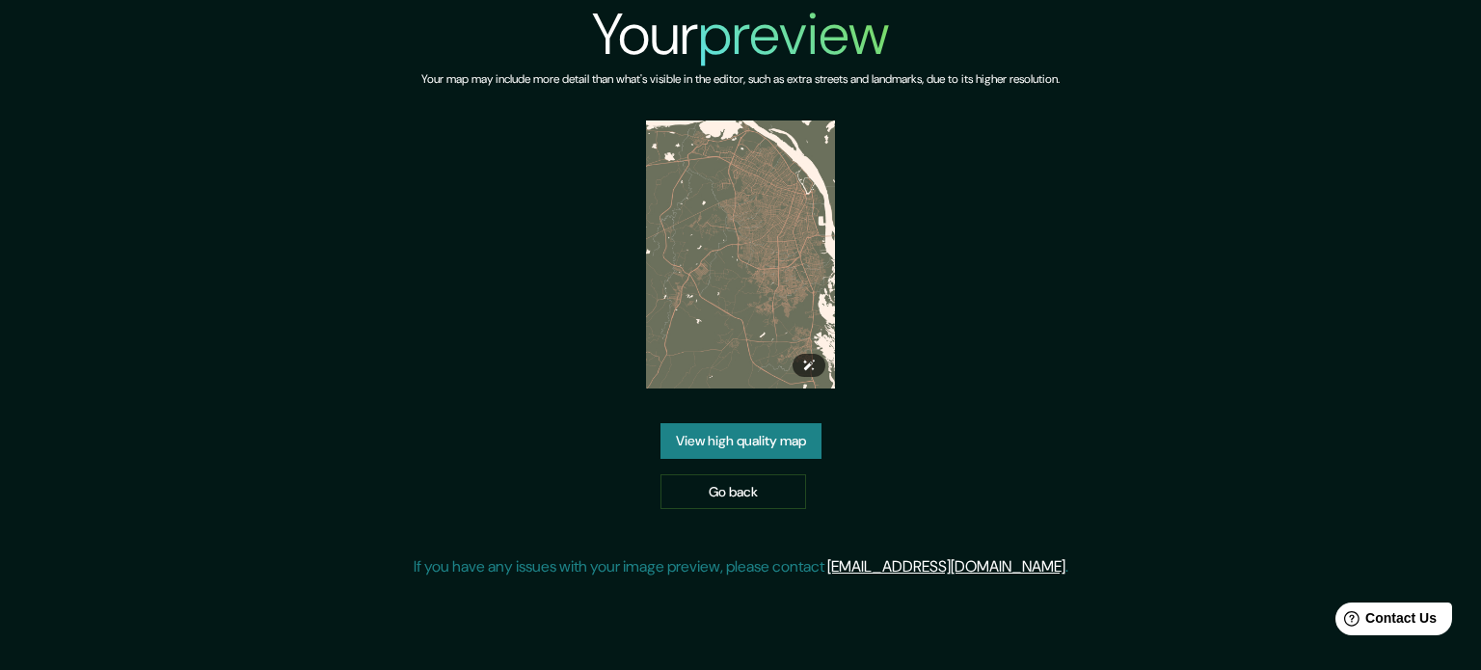
click at [721, 293] on img at bounding box center [741, 255] width 190 height 268
click at [721, 448] on link "View high quality map" at bounding box center [741, 441] width 161 height 36
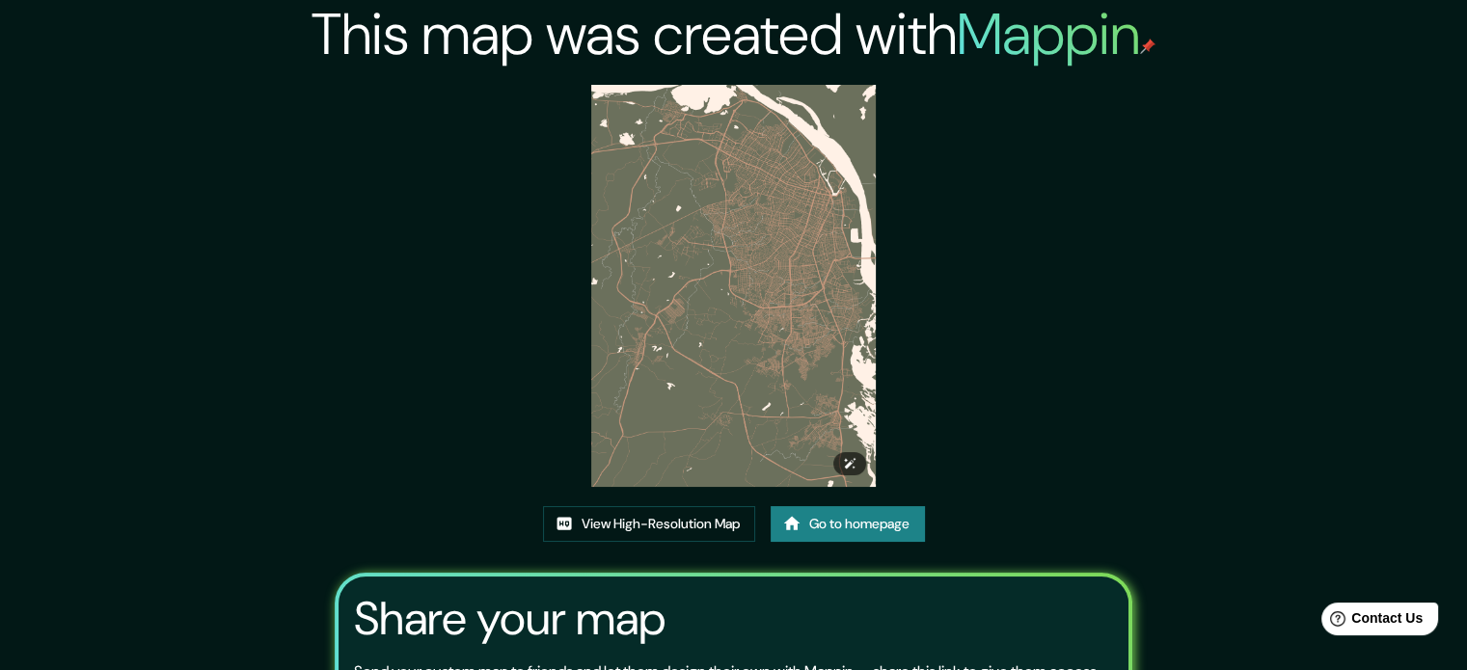
click at [718, 216] on img at bounding box center [733, 286] width 285 height 402
click at [624, 528] on link "View High-Resolution Map" at bounding box center [649, 524] width 212 height 36
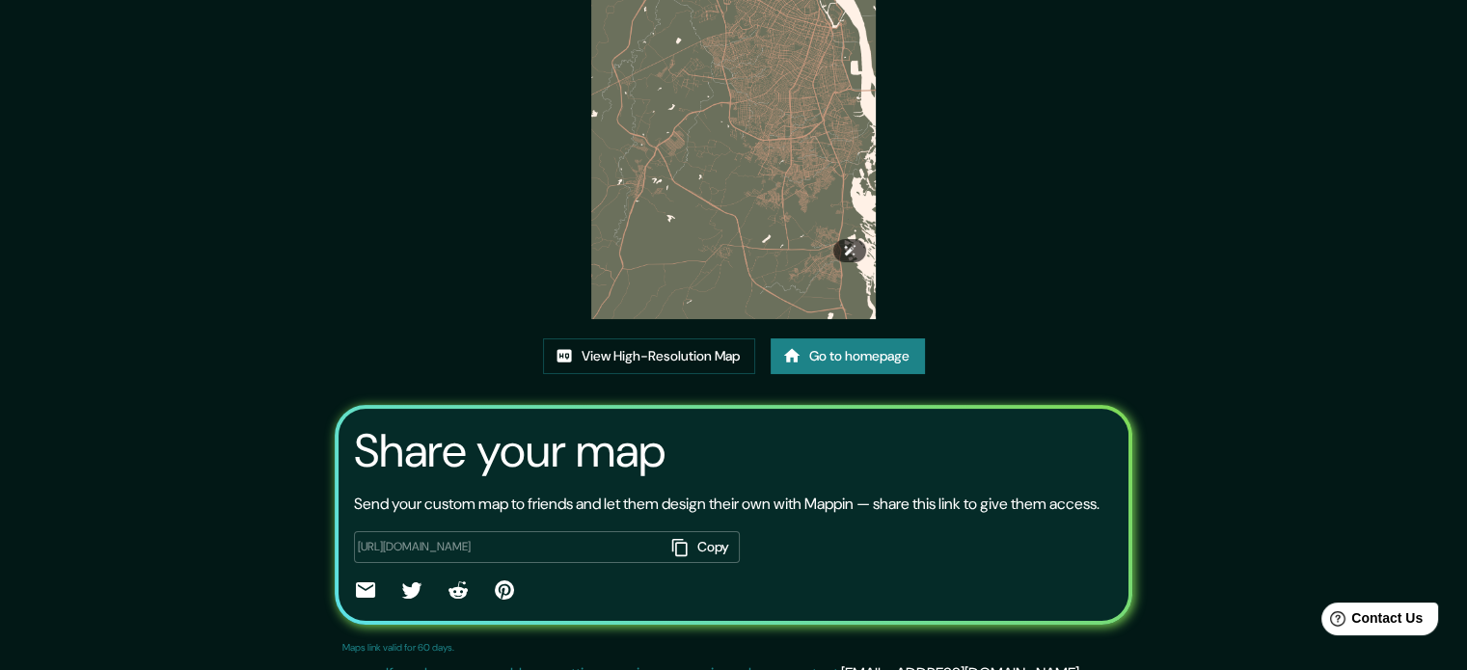
scroll to position [213, 0]
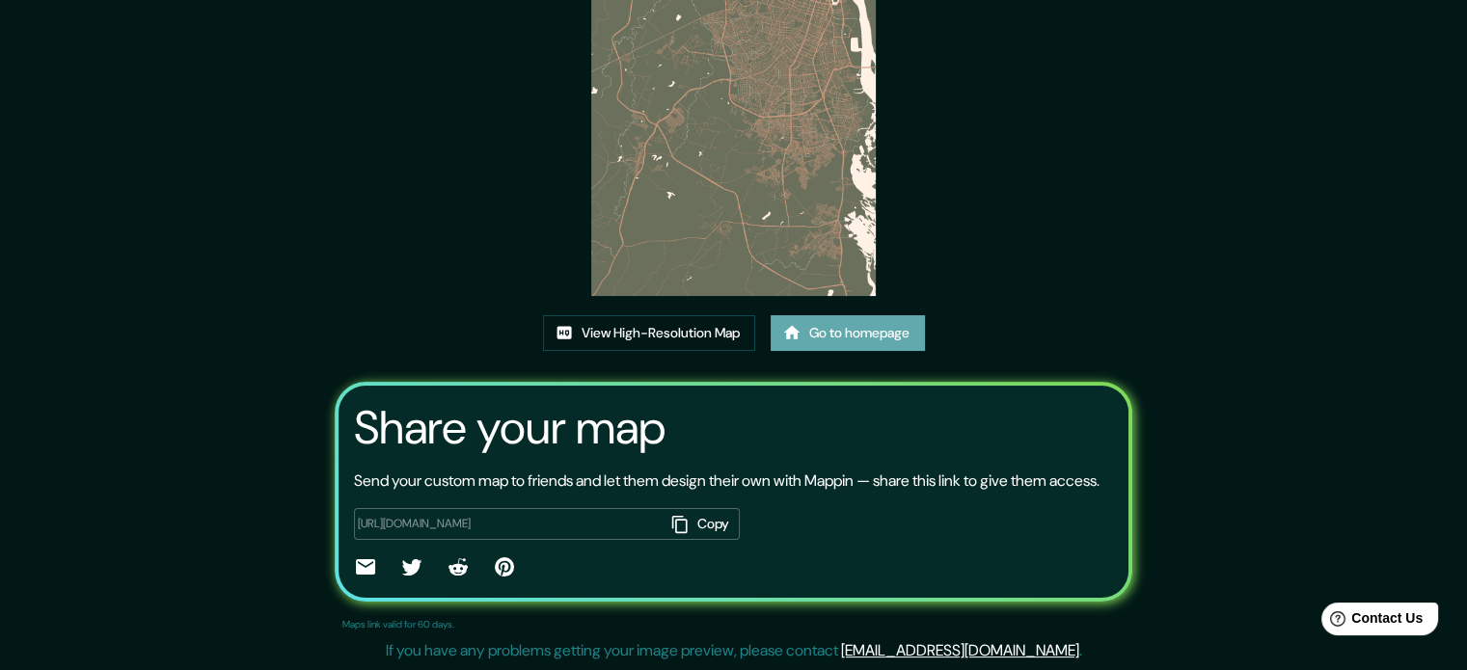
click at [810, 315] on link "Go to homepage" at bounding box center [848, 333] width 154 height 36
